Goal: Navigation & Orientation: Find specific page/section

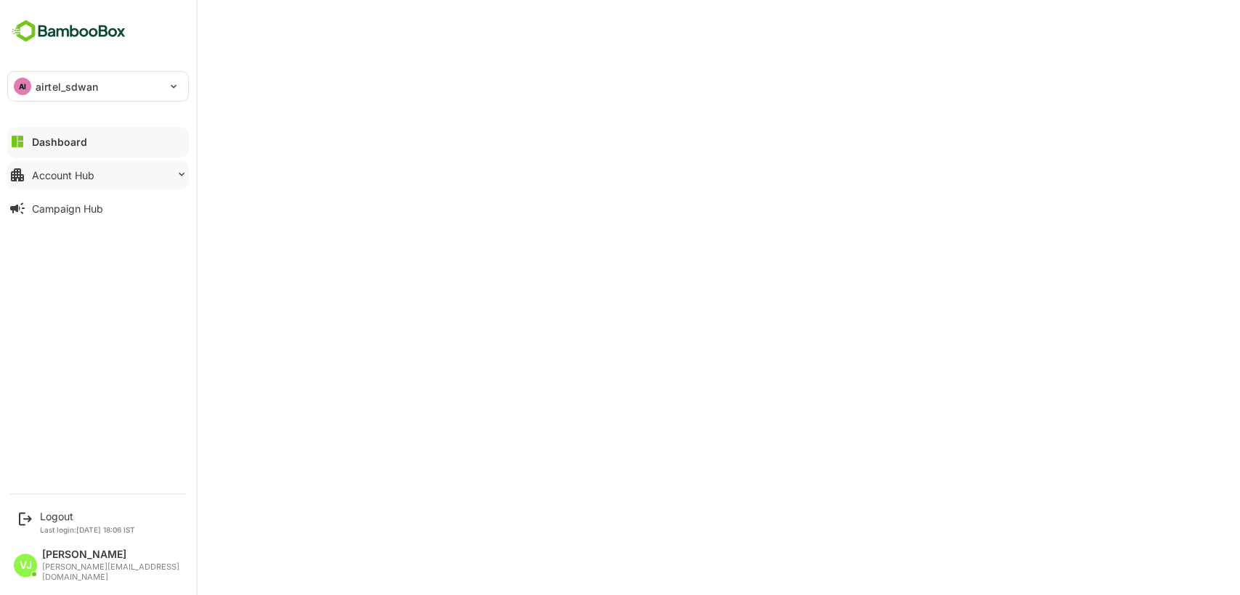
click at [81, 167] on button "Account Hub" at bounding box center [98, 174] width 182 height 29
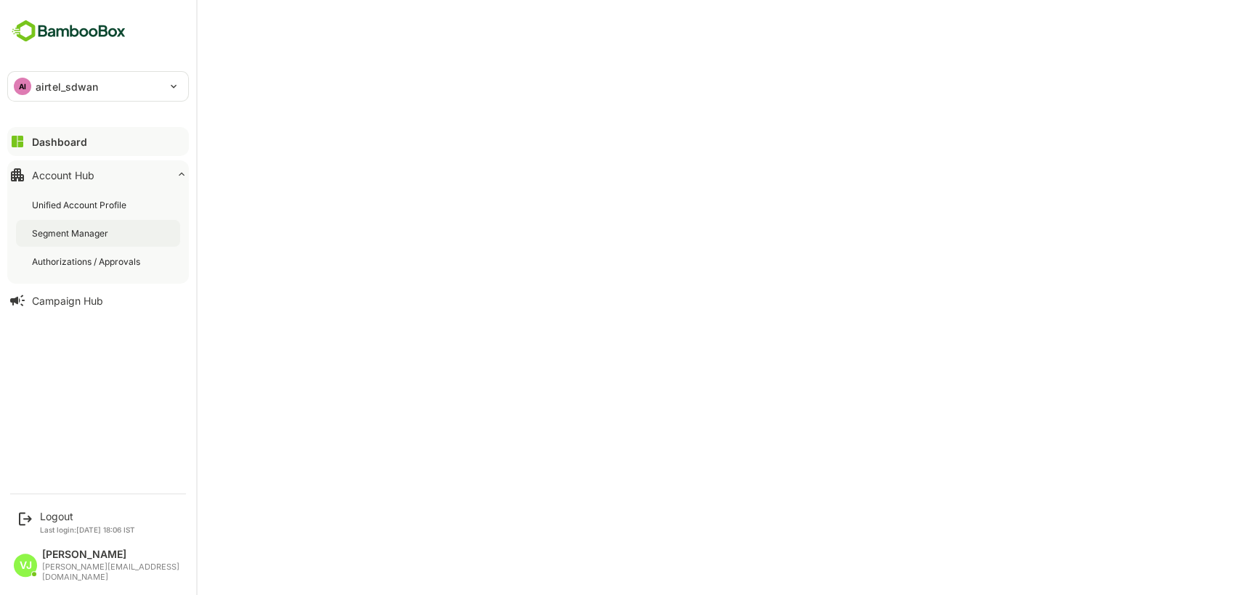
click at [89, 228] on div "Segment Manager" at bounding box center [71, 233] width 79 height 12
click at [76, 147] on div "Dashboard" at bounding box center [58, 142] width 52 height 12
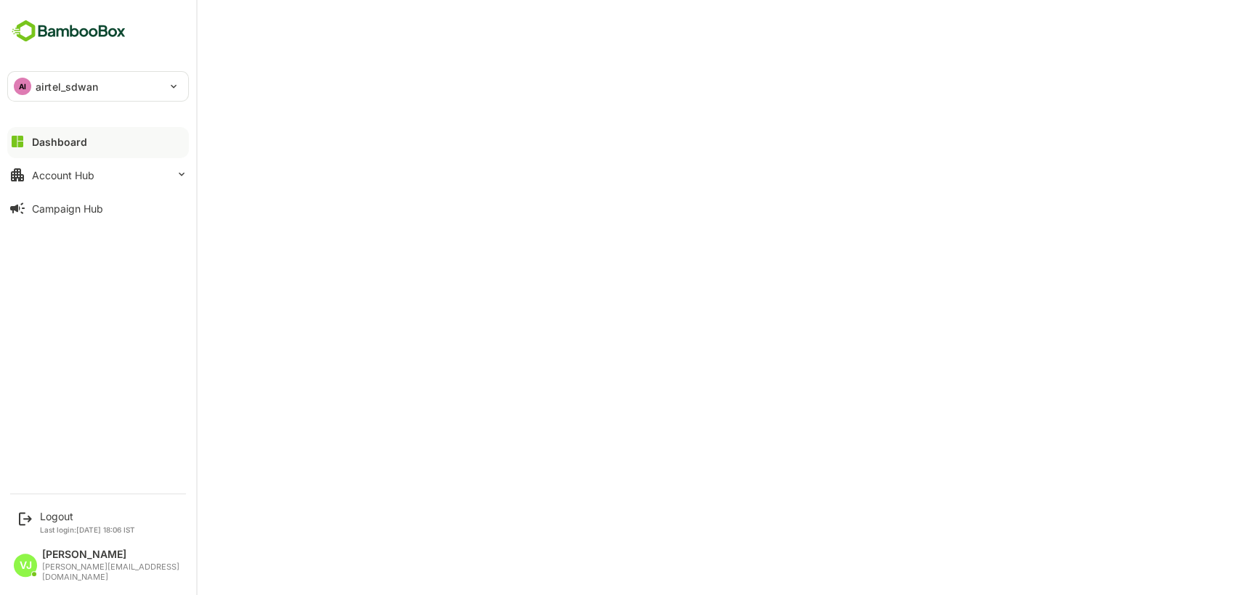
click at [61, 141] on div "Dashboard" at bounding box center [59, 142] width 55 height 12
click at [66, 176] on div "Account Hub" at bounding box center [63, 175] width 62 height 12
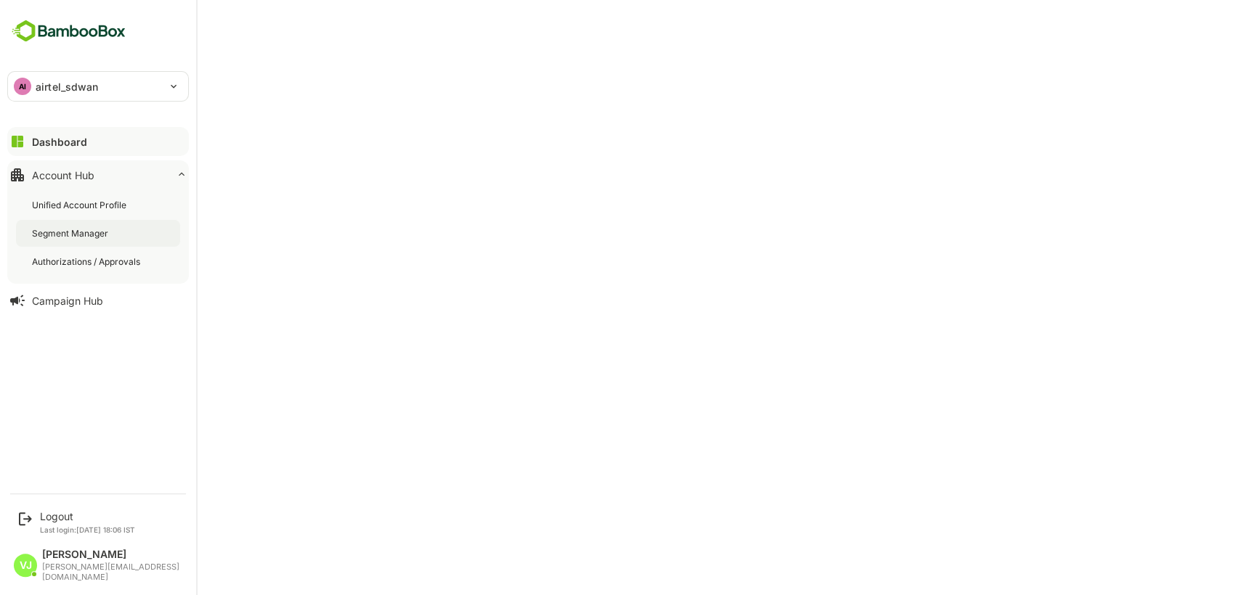
click at [79, 234] on div "Segment Manager" at bounding box center [71, 233] width 79 height 12
click at [62, 205] on div "Unified Account Profile" at bounding box center [80, 205] width 97 height 12
click at [41, 137] on div "Dashboard" at bounding box center [58, 142] width 52 height 12
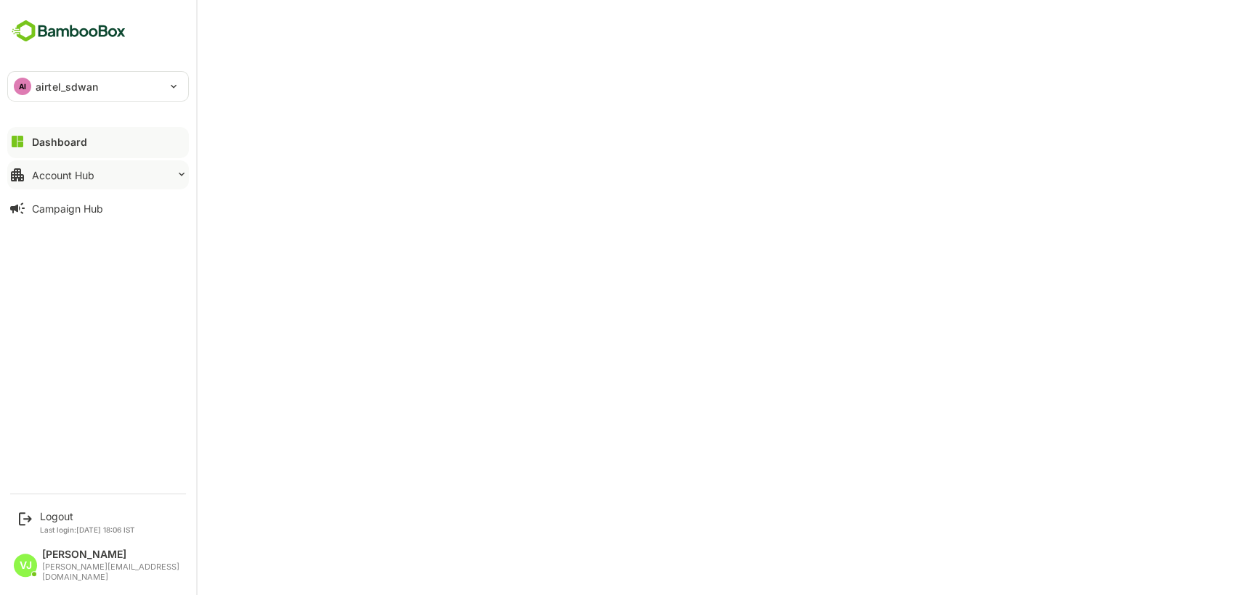
click at [62, 179] on div "Account Hub" at bounding box center [63, 175] width 62 height 12
click at [97, 178] on button "Account Hub" at bounding box center [98, 174] width 182 height 29
click at [57, 179] on div "Account Hub" at bounding box center [63, 175] width 62 height 12
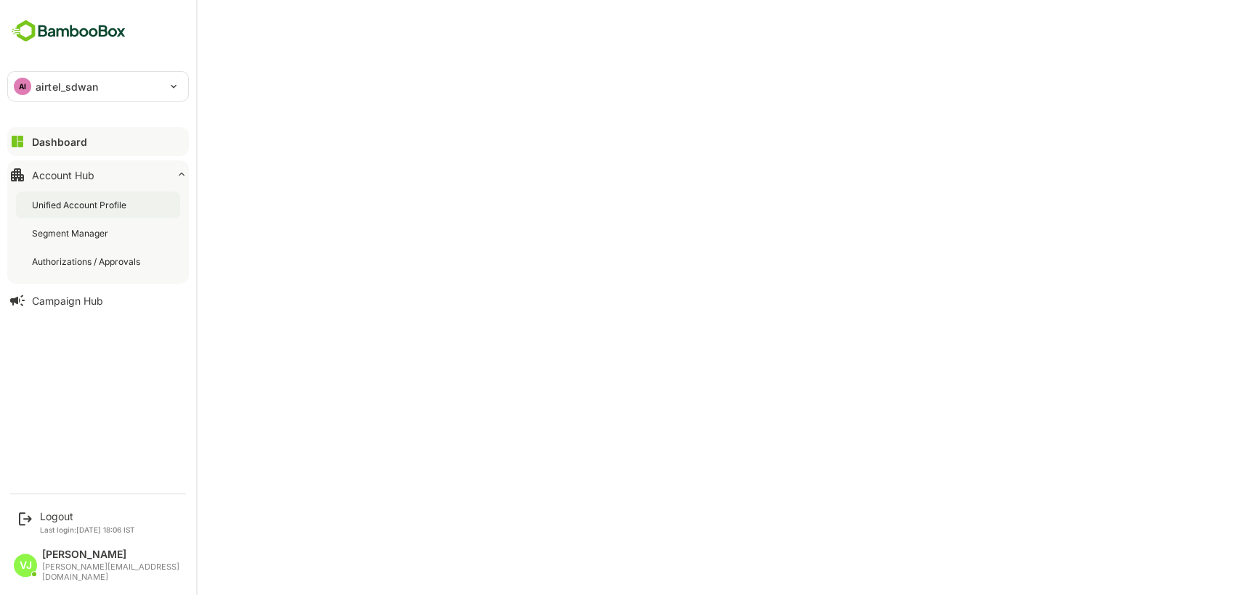
click at [81, 211] on div "Unified Account Profile" at bounding box center [98, 205] width 164 height 27
click at [62, 134] on button "Dashboard" at bounding box center [98, 141] width 182 height 29
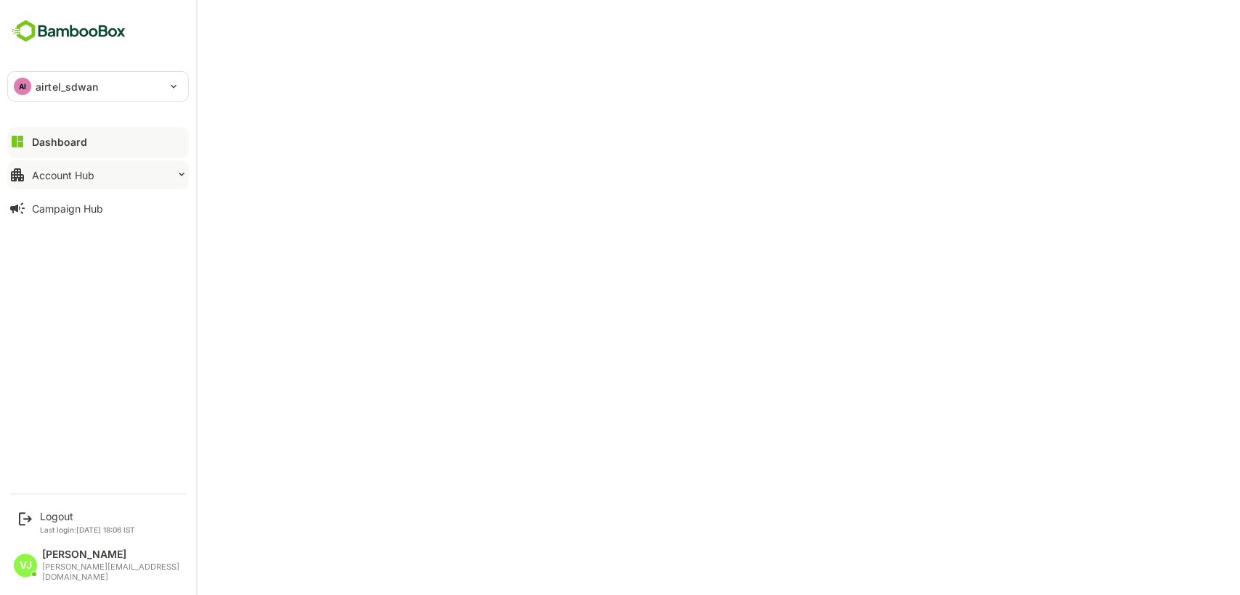
click at [96, 173] on button "Account Hub" at bounding box center [98, 174] width 182 height 29
click at [92, 138] on button "Dashboard" at bounding box center [98, 141] width 182 height 29
click at [65, 141] on div "Dashboard" at bounding box center [59, 142] width 55 height 12
click at [50, 140] on div "Dashboard" at bounding box center [58, 142] width 52 height 12
